Goal: Information Seeking & Learning: Learn about a topic

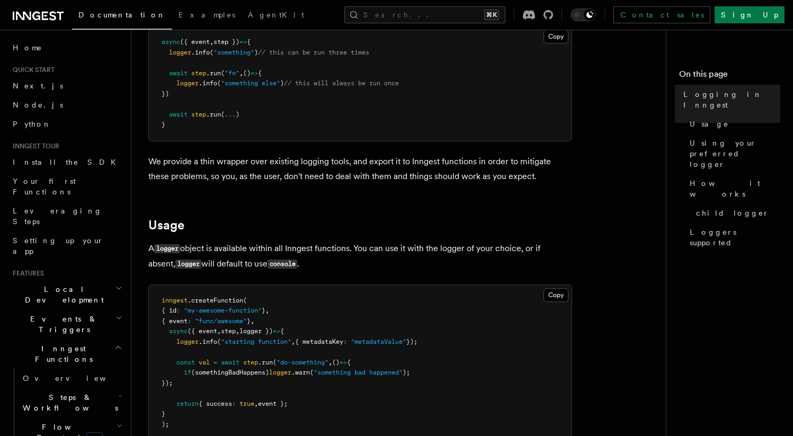
scroll to position [228, 0]
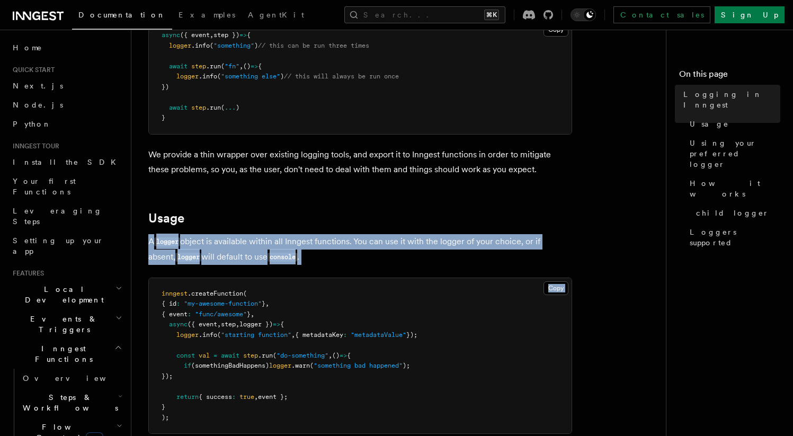
drag, startPoint x: 148, startPoint y: 241, endPoint x: 297, endPoint y: 268, distance: 150.9
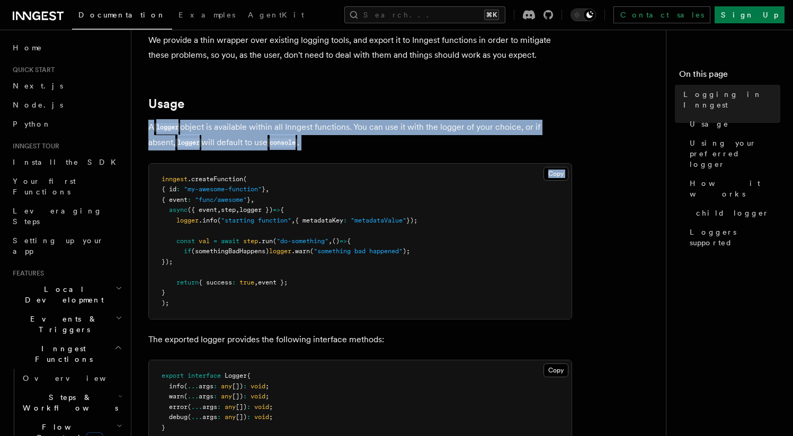
scroll to position [349, 0]
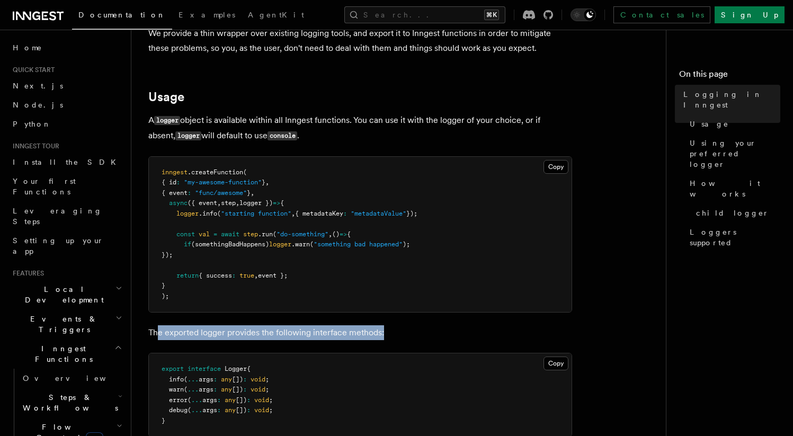
drag, startPoint x: 158, startPoint y: 332, endPoint x: 388, endPoint y: 338, distance: 229.5
click at [388, 338] on p "The exported logger provides the following interface methods:" at bounding box center [360, 332] width 424 height 15
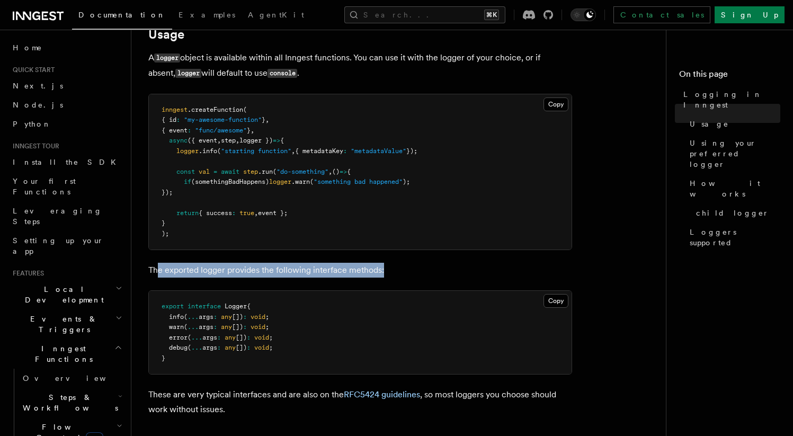
scroll to position [425, 0]
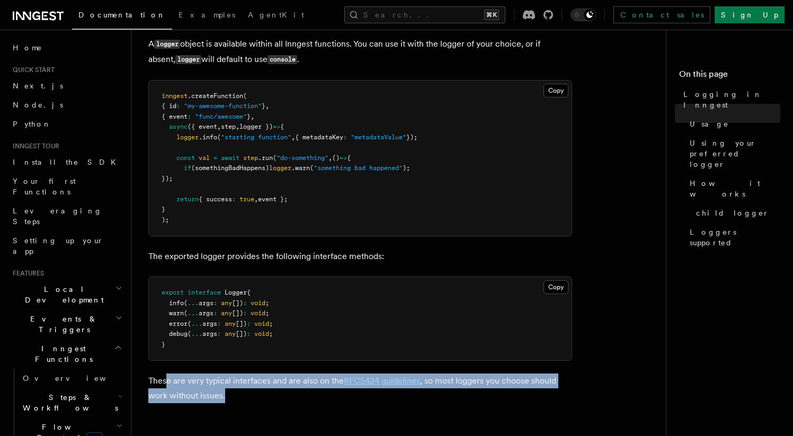
drag, startPoint x: 189, startPoint y: 382, endPoint x: 278, endPoint y: 392, distance: 89.6
click at [278, 392] on p "These are very typical interfaces and are also on the RFC5424 guidelines , so m…" at bounding box center [360, 389] width 424 height 30
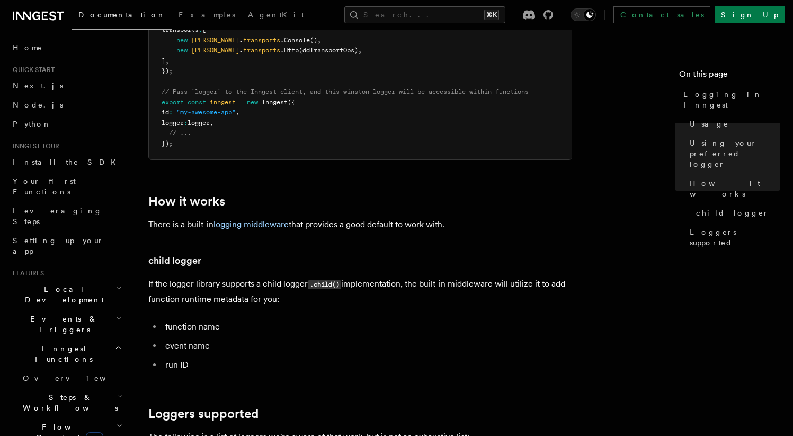
scroll to position [1184, 0]
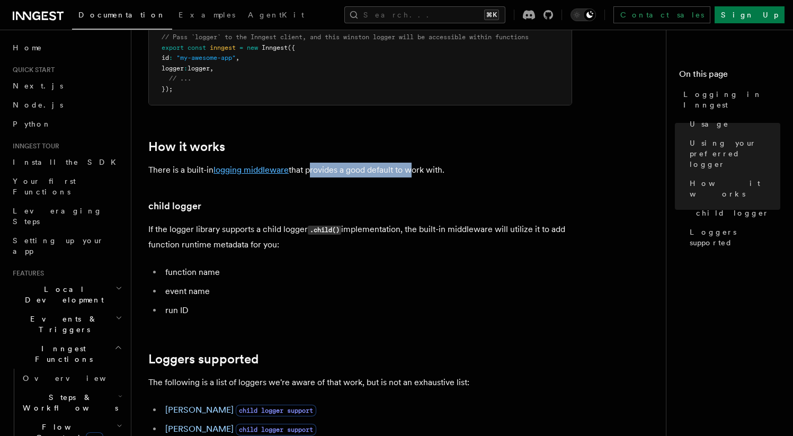
drag, startPoint x: 310, startPoint y: 173, endPoint x: 288, endPoint y: 174, distance: 21.7
click at [412, 174] on p "There is a built-in logging middleware that provides a good default to work wit…" at bounding box center [360, 170] width 424 height 15
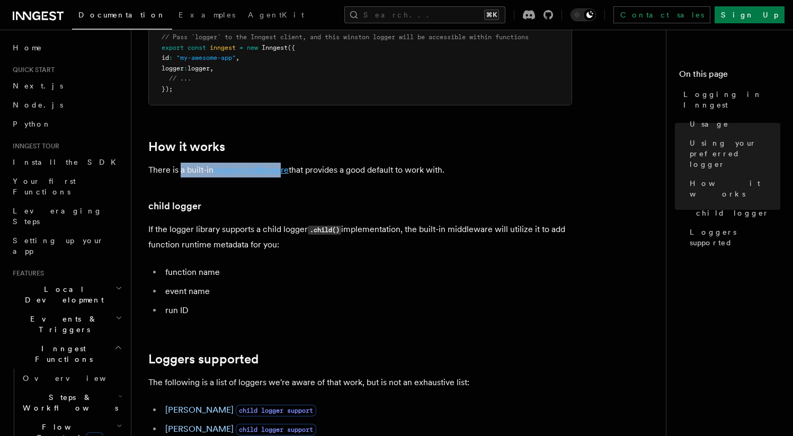
drag, startPoint x: 179, startPoint y: 176, endPoint x: 282, endPoint y: 175, distance: 102.8
click at [282, 175] on p "There is a built-in logging middleware that provides a good default to work wit…" at bounding box center [360, 170] width 424 height 15
click at [250, 175] on link "logging middleware" at bounding box center [251, 170] width 75 height 10
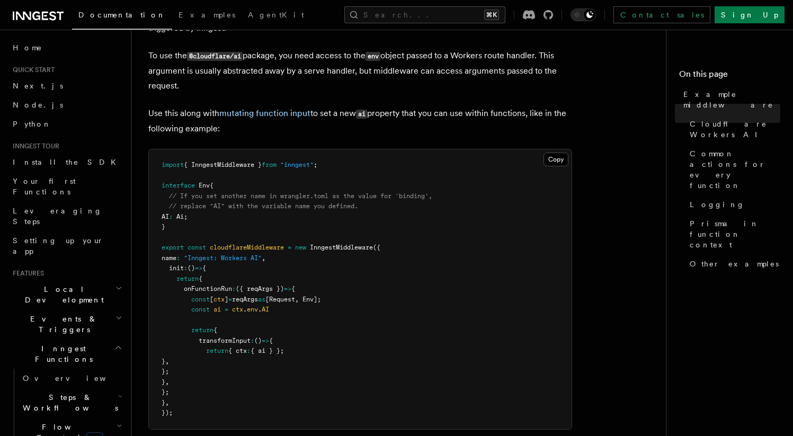
scroll to position [473, 0]
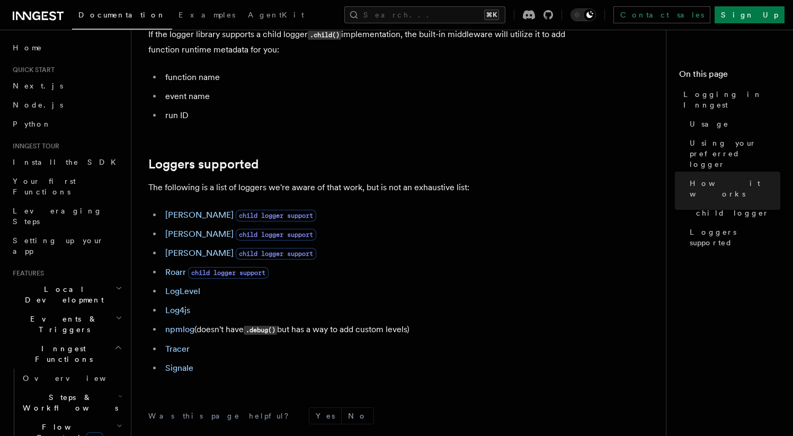
scroll to position [1412, 0]
